Goal: Task Accomplishment & Management: Use online tool/utility

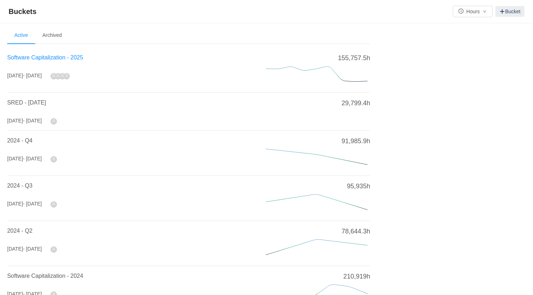
click at [39, 61] on span "Software Capitalization - 2025" at bounding box center [45, 57] width 76 height 6
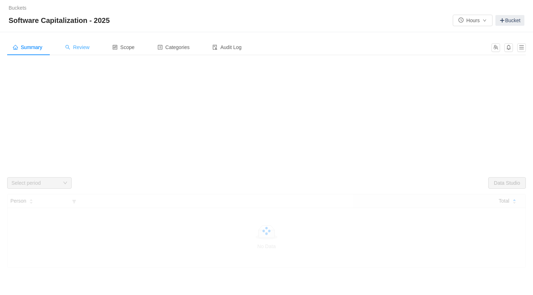
click at [88, 46] on span "Review" at bounding box center [77, 47] width 24 height 6
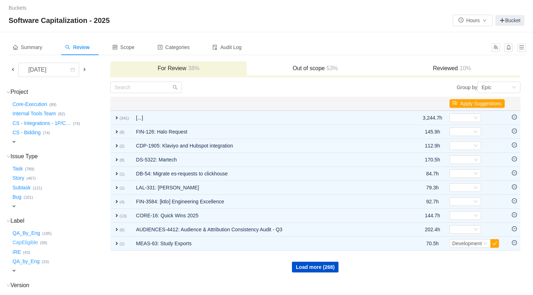
click at [28, 244] on button "CapEligible …" at bounding box center [25, 242] width 29 height 11
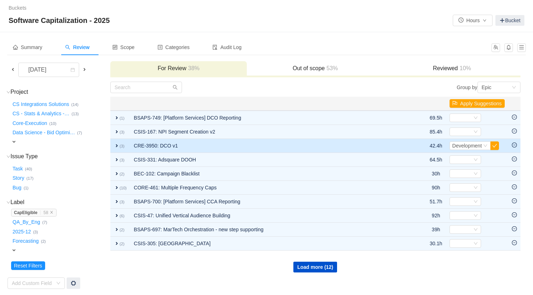
click at [116, 146] on span "expand" at bounding box center [117, 146] width 6 height 6
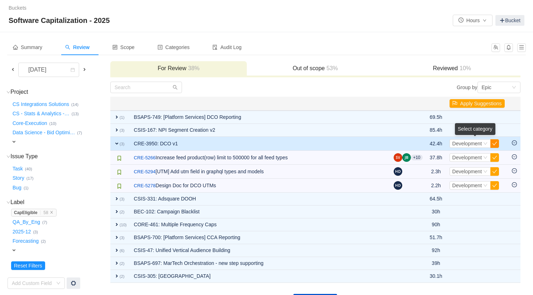
click at [496, 143] on button "button" at bounding box center [495, 143] width 9 height 9
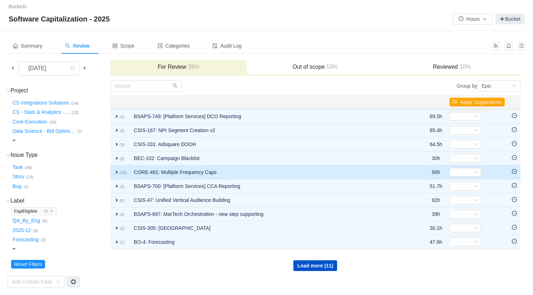
scroll to position [1, 0]
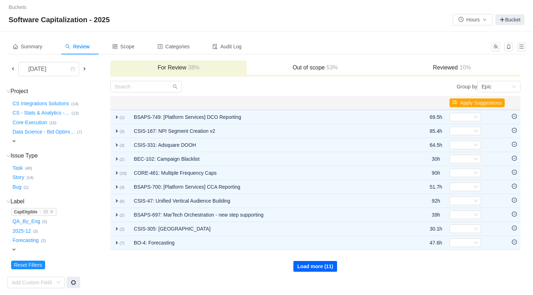
click at [307, 268] on button "Load more (11)" at bounding box center [316, 266] width 44 height 11
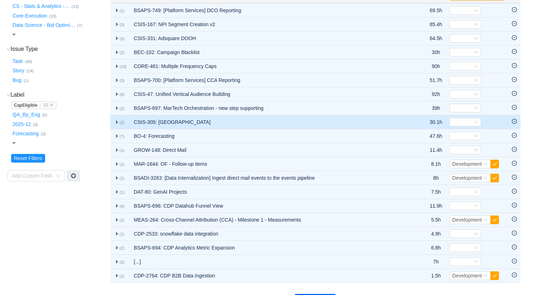
scroll to position [125, 0]
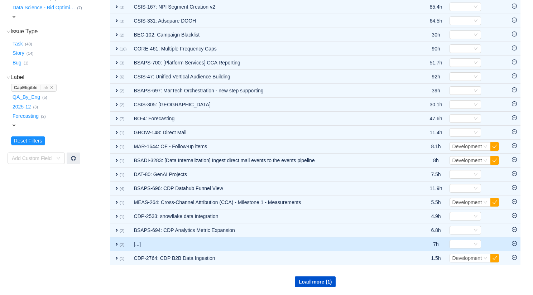
click at [119, 243] on span "expand" at bounding box center [117, 245] width 6 height 6
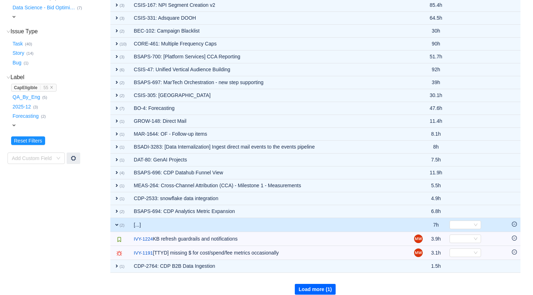
click at [308, 290] on button "Load more (1)" at bounding box center [315, 289] width 41 height 11
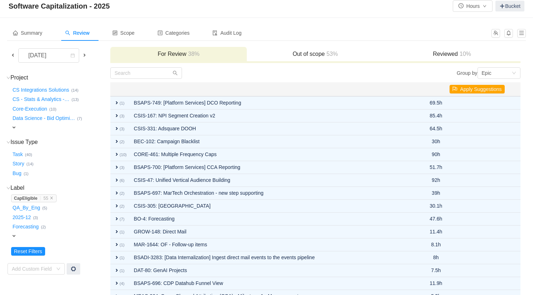
scroll to position [15, 0]
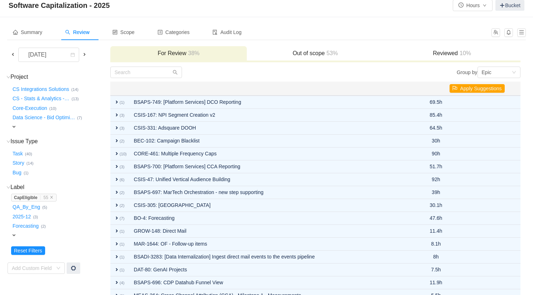
click at [14, 54] on span at bounding box center [13, 55] width 6 height 6
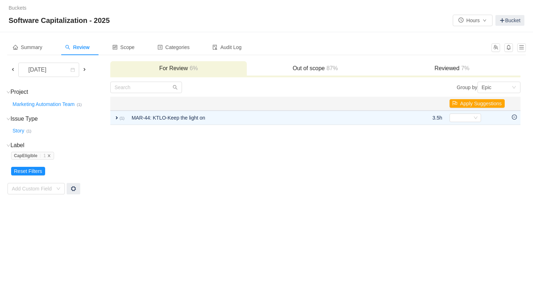
click at [50, 154] on icon "icon: close" at bounding box center [49, 155] width 3 height 3
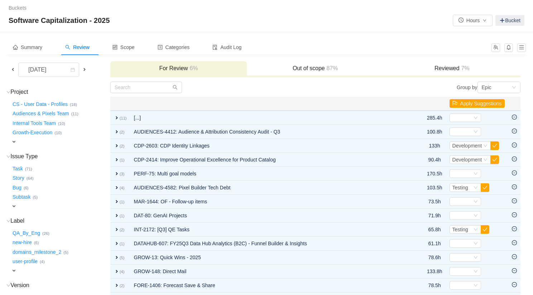
click at [15, 142] on span "expand" at bounding box center [14, 142] width 6 height 6
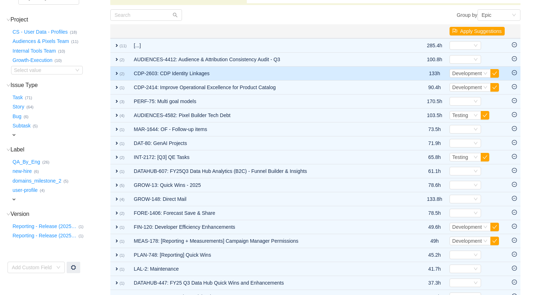
scroll to position [65, 0]
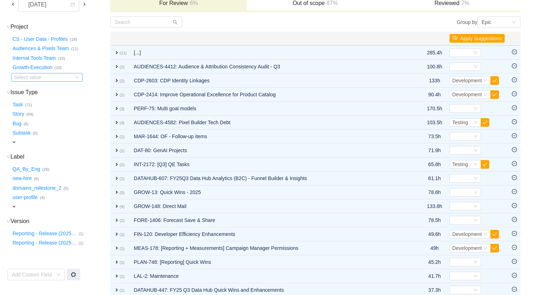
click at [78, 76] on icon "icon: down" at bounding box center [77, 77] width 4 height 4
type input "crea"
click at [44, 90] on li "Creatives Team (4)" at bounding box center [47, 90] width 72 height 11
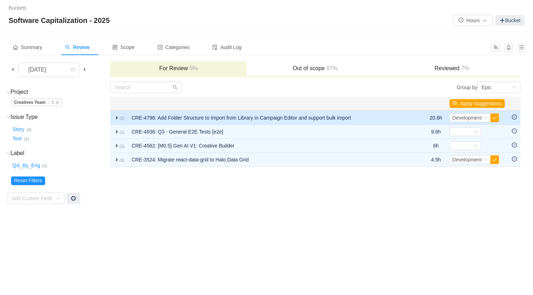
click at [119, 119] on span "expand" at bounding box center [117, 118] width 6 height 6
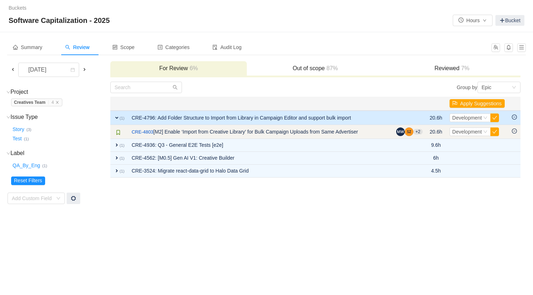
click at [515, 132] on icon "icon: minus-circle" at bounding box center [514, 131] width 5 height 5
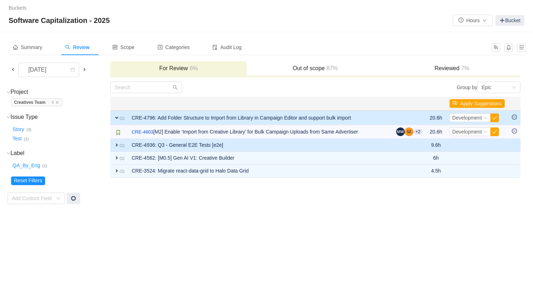
click at [468, 143] on td "Select Out of scope" at bounding box center [477, 145] width 62 height 13
click at [118, 145] on span "expand" at bounding box center [117, 145] width 6 height 6
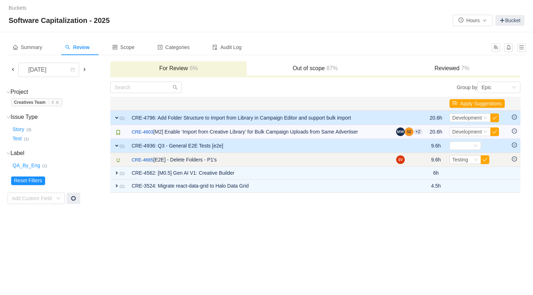
click at [517, 160] on icon "icon: minus-circle" at bounding box center [514, 159] width 5 height 5
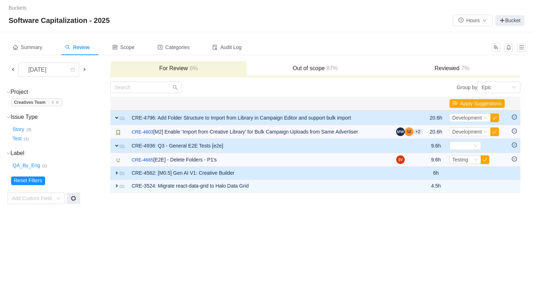
click at [114, 176] on span "expand" at bounding box center [117, 173] width 6 height 6
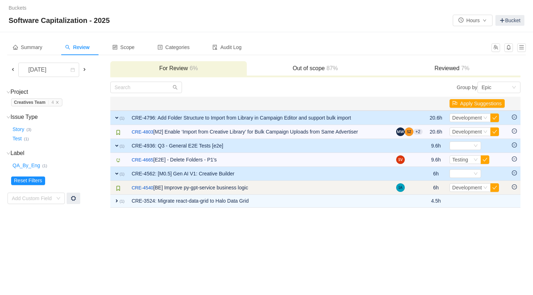
click at [517, 188] on icon "icon: minus-circle" at bounding box center [514, 187] width 5 height 5
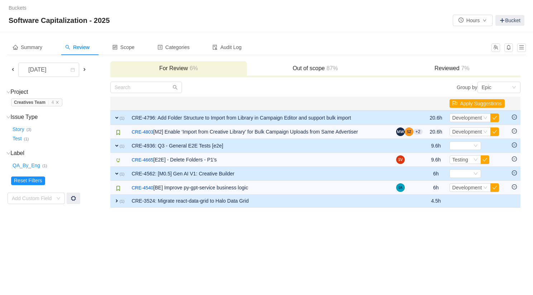
click at [116, 201] on span "expand" at bounding box center [117, 201] width 6 height 6
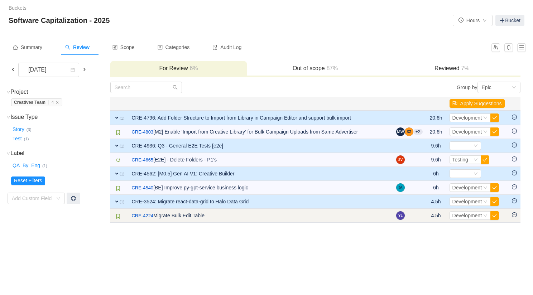
click at [514, 215] on icon "icon: minus-circle" at bounding box center [515, 215] width 2 height 0
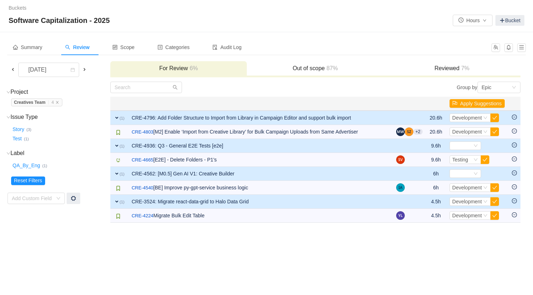
click at [15, 69] on span at bounding box center [13, 70] width 6 height 6
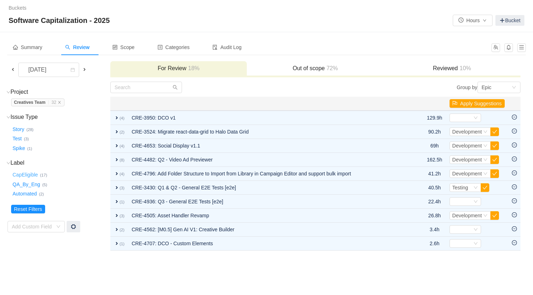
click at [32, 175] on button "CapEligible …" at bounding box center [25, 175] width 29 height 11
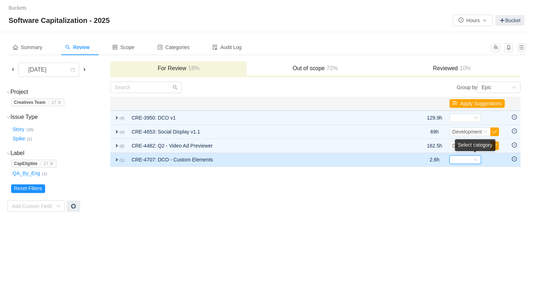
click at [475, 160] on icon "icon: down" at bounding box center [476, 160] width 4 height 3
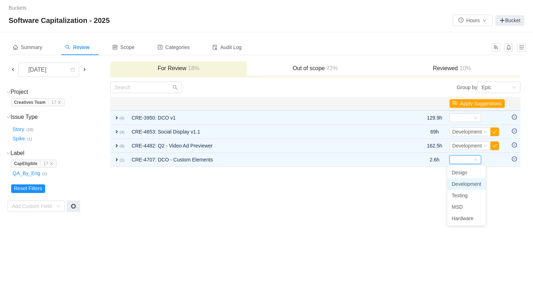
click at [479, 183] on span "Development" at bounding box center [467, 184] width 30 height 6
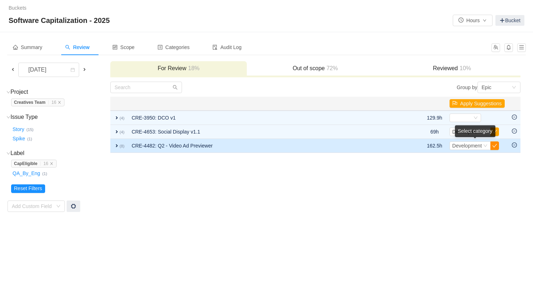
click at [495, 146] on button "button" at bounding box center [495, 146] width 9 height 9
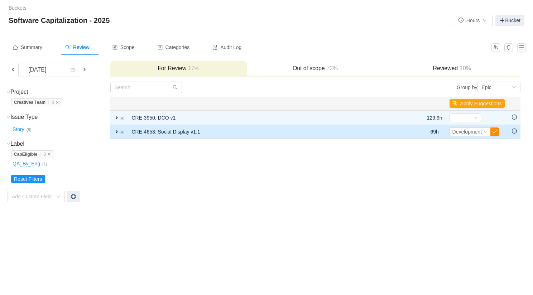
click at [497, 132] on button "button" at bounding box center [495, 132] width 9 height 9
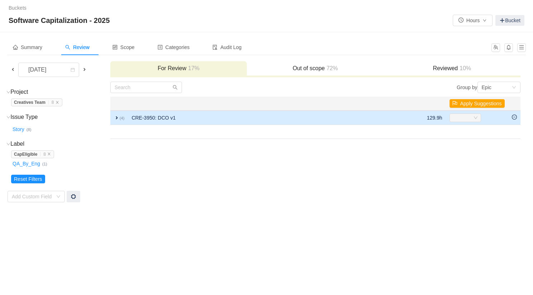
click at [118, 116] on span "expand" at bounding box center [117, 118] width 6 height 6
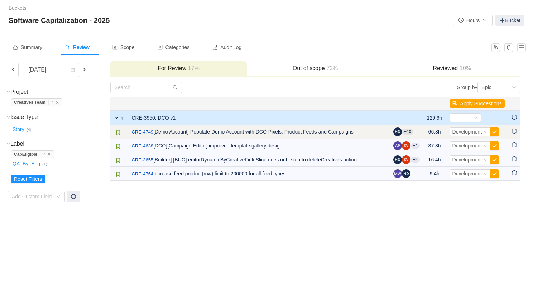
click at [515, 130] on icon "icon: minus-circle" at bounding box center [514, 131] width 5 height 5
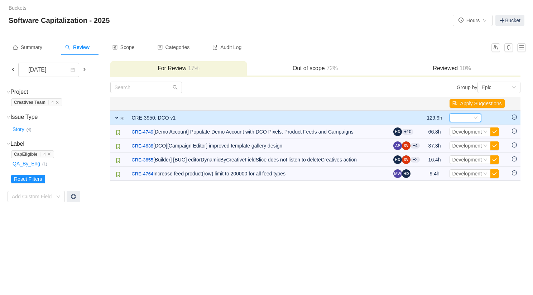
click at [471, 116] on div "Select" at bounding box center [466, 118] width 32 height 9
click at [466, 142] on span "Development" at bounding box center [467, 142] width 30 height 6
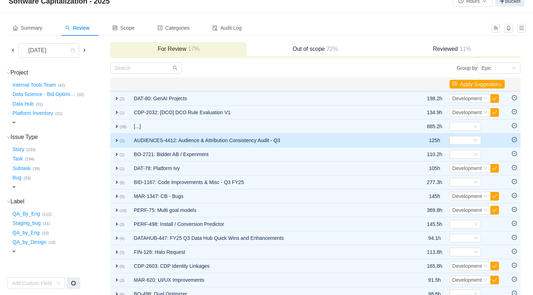
scroll to position [20, 0]
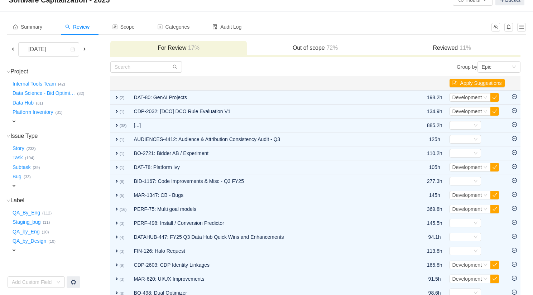
click at [21, 122] on div "expand" at bounding box center [50, 122] width 79 height 8
click at [21, 122] on div "Select value" at bounding box center [42, 122] width 57 height 7
type input "cre"
click at [44, 134] on li "Creatives Team (15)" at bounding box center [47, 134] width 72 height 11
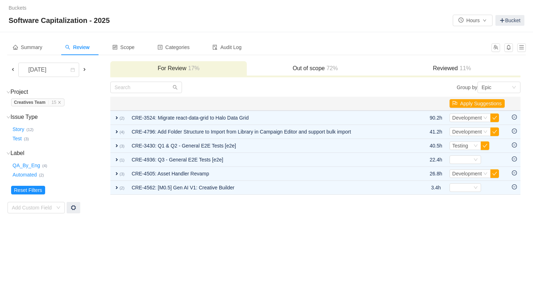
scroll to position [0, 0]
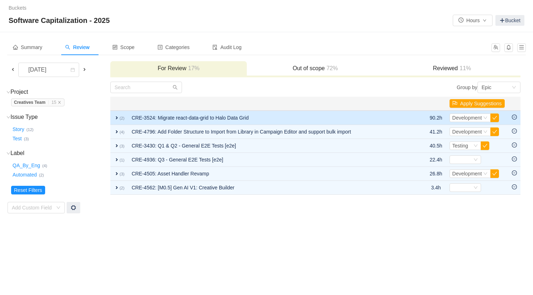
click at [515, 118] on icon "icon: minus-circle" at bounding box center [514, 117] width 5 height 5
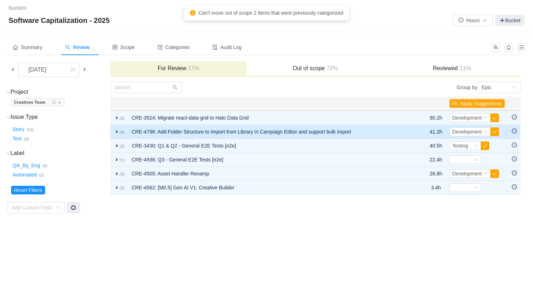
click at [515, 130] on icon "icon: minus-circle" at bounding box center [514, 131] width 5 height 5
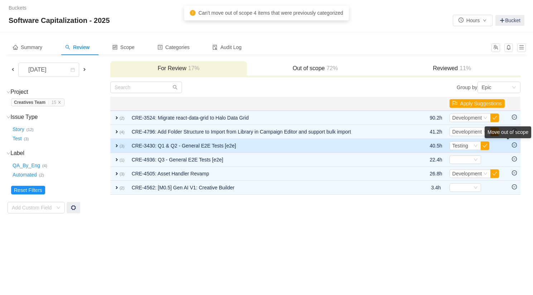
click at [514, 138] on div "Move out of scope" at bounding box center [508, 133] width 47 height 12
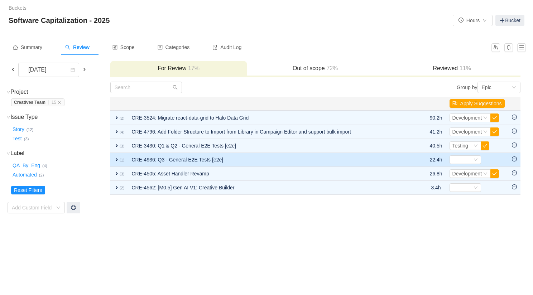
click at [514, 158] on icon "icon: minus-circle" at bounding box center [514, 159] width 5 height 5
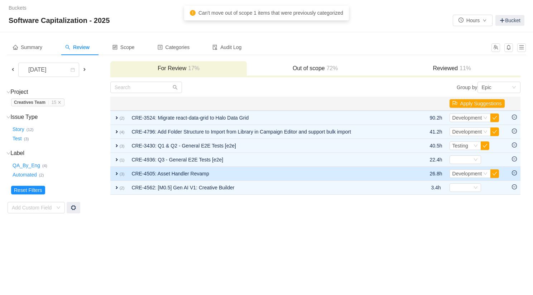
click at [515, 174] on icon "icon: minus-circle" at bounding box center [514, 173] width 5 height 5
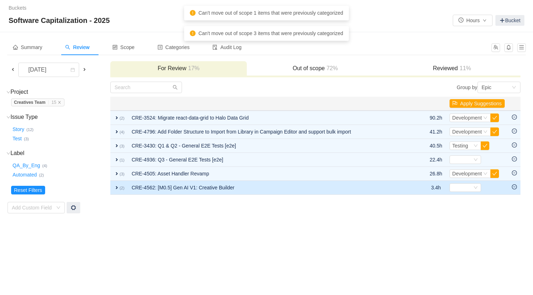
click at [515, 189] on icon "icon: minus-circle" at bounding box center [514, 187] width 5 height 5
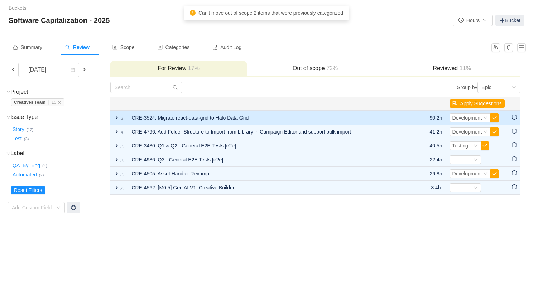
click at [118, 120] on span "expand" at bounding box center [117, 118] width 6 height 6
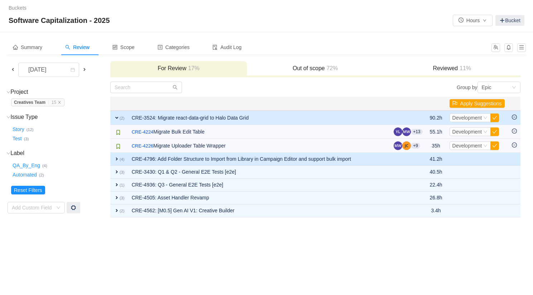
click at [116, 160] on span "expand" at bounding box center [117, 159] width 6 height 6
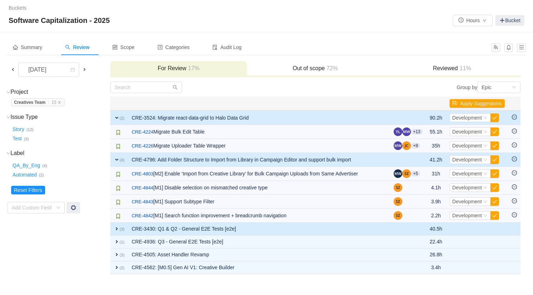
click at [116, 225] on td "expand (3)" at bounding box center [119, 229] width 18 height 13
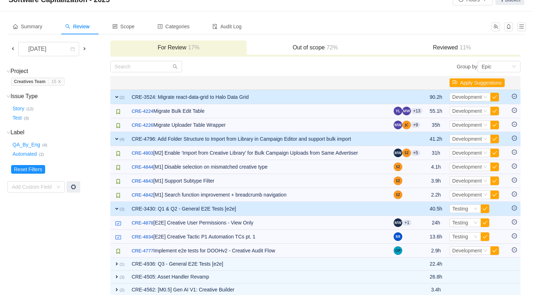
scroll to position [29, 0]
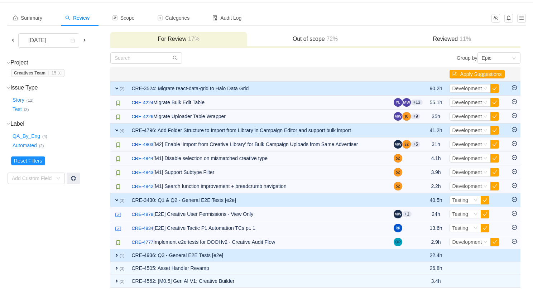
click at [116, 259] on td "expand (1)" at bounding box center [119, 255] width 18 height 13
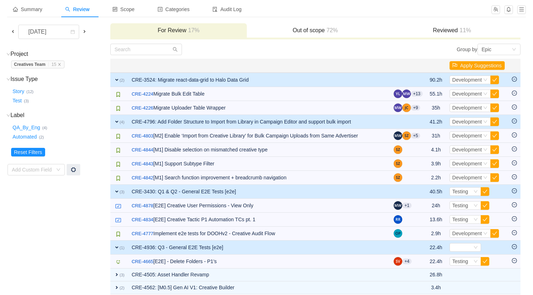
scroll to position [44, 0]
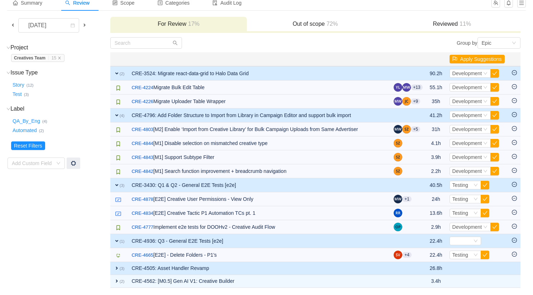
click at [118, 271] on span "expand" at bounding box center [117, 269] width 6 height 6
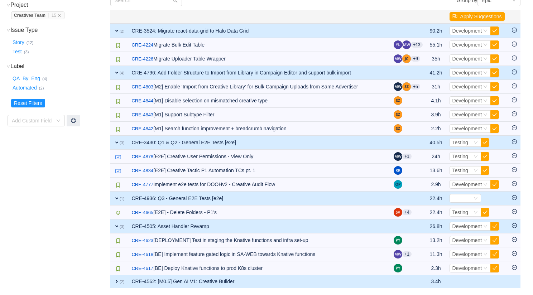
scroll to position [87, 0]
click at [117, 280] on span "expand" at bounding box center [117, 282] width 6 height 6
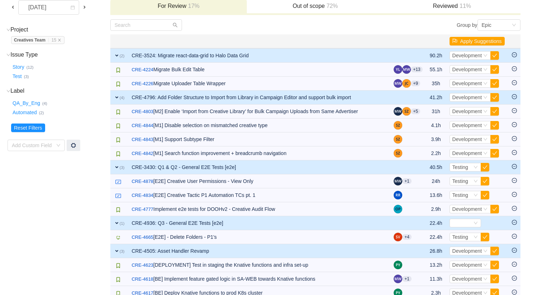
scroll to position [0, 0]
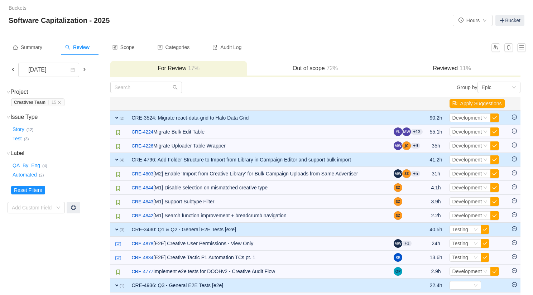
click at [84, 69] on span at bounding box center [85, 70] width 6 height 6
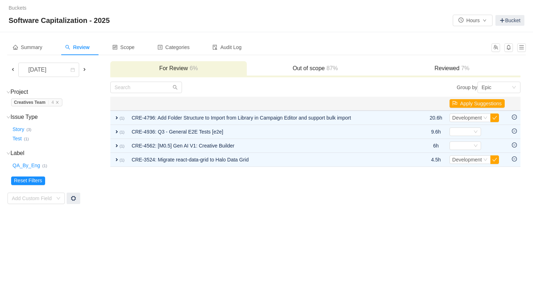
click at [85, 68] on span at bounding box center [85, 70] width 6 height 6
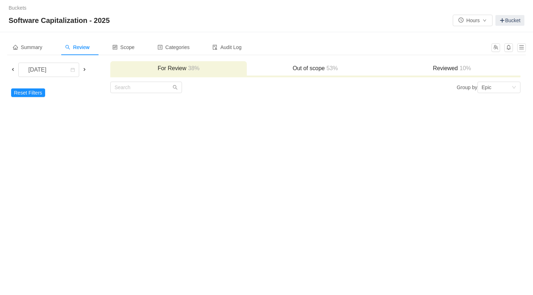
click at [296, 70] on h3 "Out of scope 53%" at bounding box center [316, 68] width 130 height 7
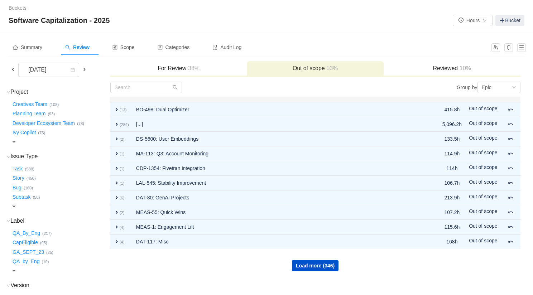
click at [218, 69] on h3 "For Review 38%" at bounding box center [179, 68] width 130 height 7
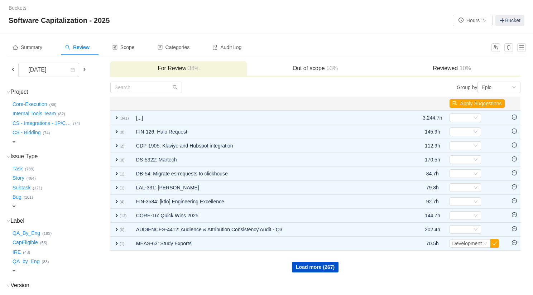
click at [16, 139] on span "expand" at bounding box center [14, 142] width 6 height 6
click at [29, 140] on div "Select value" at bounding box center [42, 142] width 57 height 7
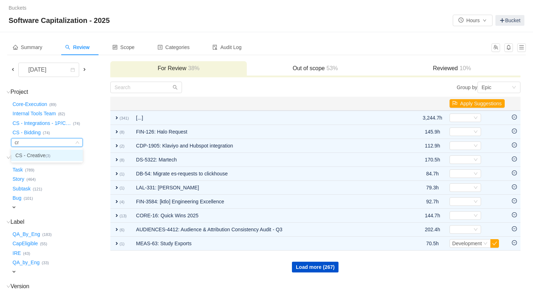
type input "c"
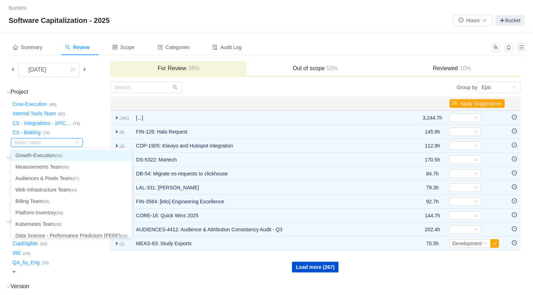
click at [335, 65] on span "53%" at bounding box center [331, 68] width 13 height 6
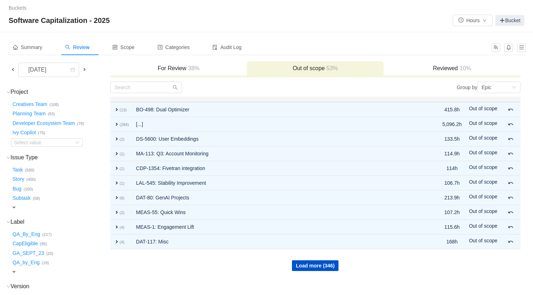
click at [154, 65] on h3 "For Review 38%" at bounding box center [179, 68] width 130 height 7
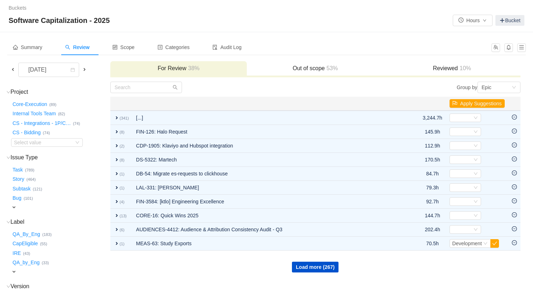
click at [294, 65] on h3 "Out of scope 53%" at bounding box center [316, 68] width 130 height 7
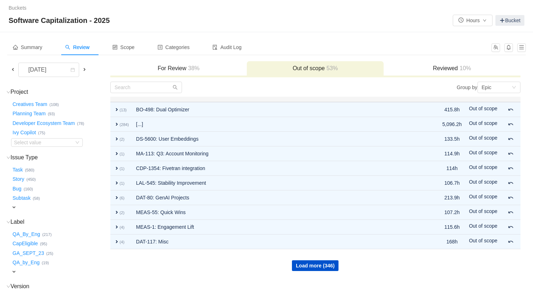
click at [458, 63] on div "Reviewed 10%" at bounding box center [452, 68] width 137 height 15
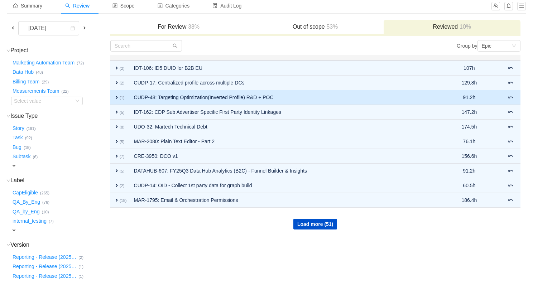
scroll to position [45, 0]
